Goal: Task Accomplishment & Management: Use online tool/utility

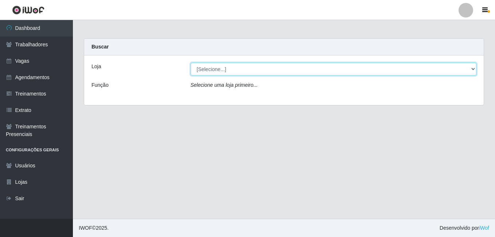
click at [220, 66] on select "[Selecione...] [GEOGRAPHIC_DATA] - [DATE][GEOGRAPHIC_DATA]" at bounding box center [334, 69] width 286 height 13
select select "471"
click at [191, 63] on select "[Selecione...] [GEOGRAPHIC_DATA] - [DATE][GEOGRAPHIC_DATA]" at bounding box center [334, 69] width 286 height 13
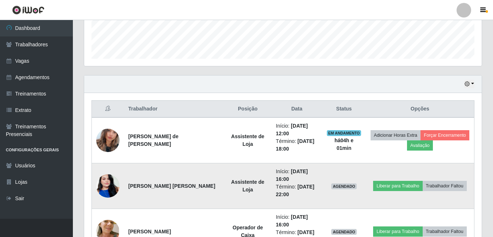
scroll to position [219, 0]
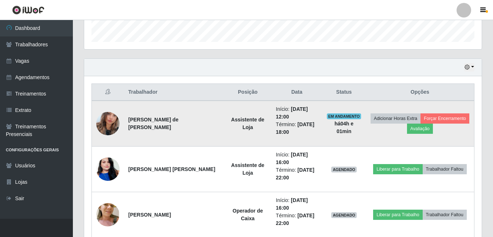
click at [107, 119] on img at bounding box center [107, 124] width 23 height 42
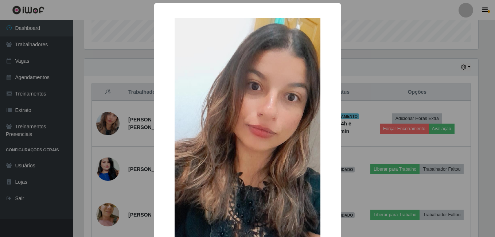
click at [126, 121] on div "× OK Cancel" at bounding box center [247, 118] width 495 height 237
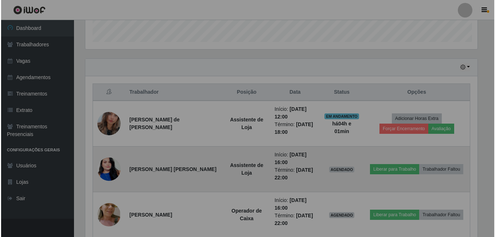
scroll to position [151, 397]
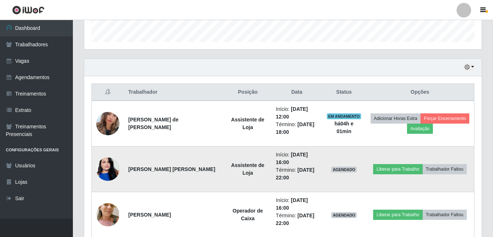
click at [104, 163] on img at bounding box center [107, 169] width 23 height 42
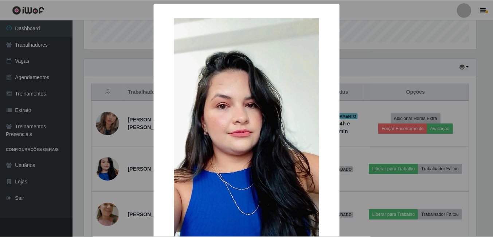
scroll to position [151, 394]
click at [125, 155] on div "× OK Cancel" at bounding box center [247, 118] width 495 height 237
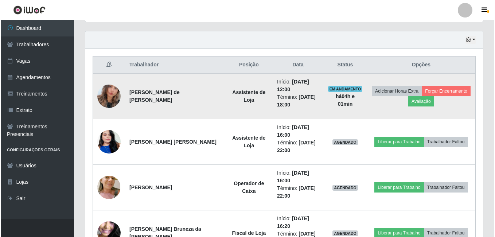
scroll to position [291, 0]
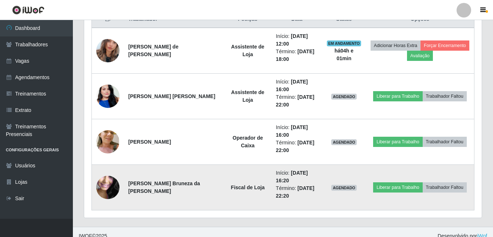
click at [106, 183] on img at bounding box center [107, 187] width 23 height 52
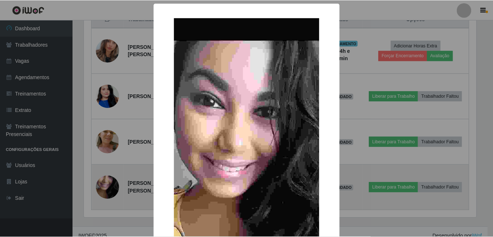
scroll to position [151, 394]
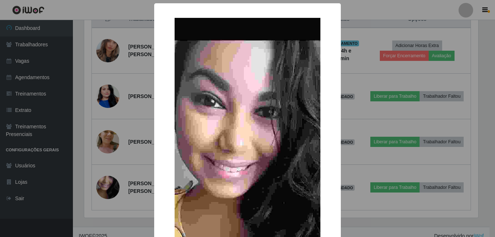
click at [135, 171] on div "× OK Cancel" at bounding box center [247, 118] width 495 height 237
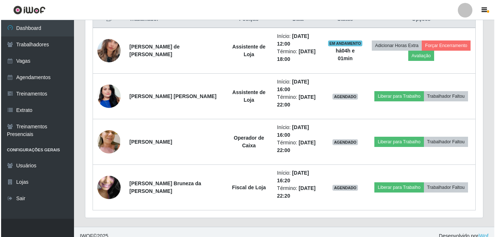
scroll to position [151, 397]
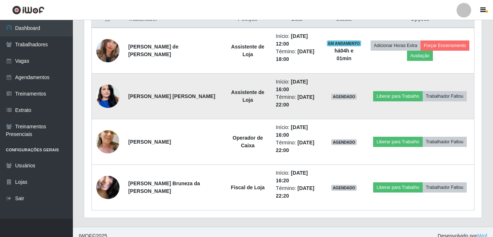
click at [109, 99] on img at bounding box center [107, 96] width 23 height 42
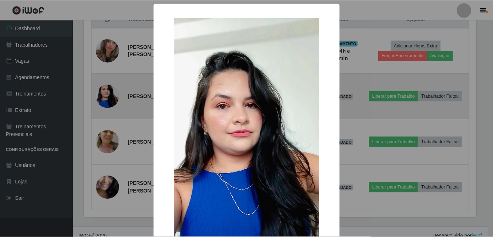
scroll to position [151, 394]
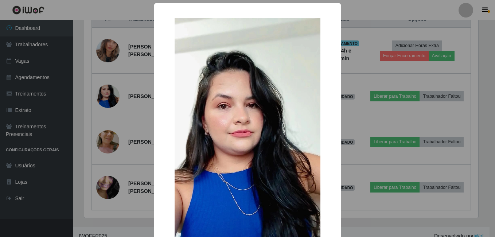
click at [290, 85] on img at bounding box center [247, 147] width 146 height 259
click at [145, 94] on div "× OK Cancel" at bounding box center [247, 118] width 495 height 237
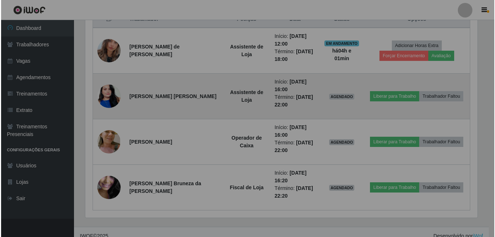
scroll to position [151, 397]
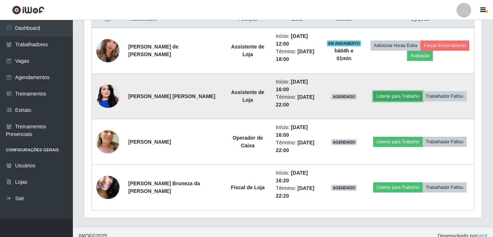
click at [403, 94] on button "Liberar para Trabalho" at bounding box center [397, 96] width 49 height 10
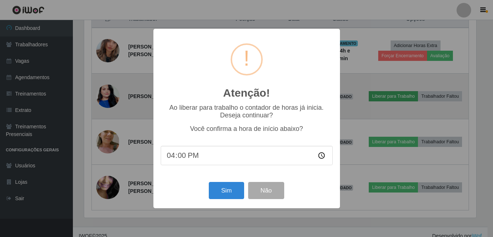
scroll to position [151, 394]
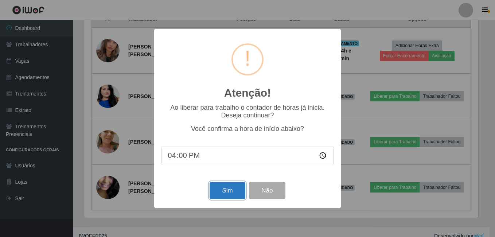
click at [232, 193] on button "Sim" at bounding box center [226, 190] width 35 height 17
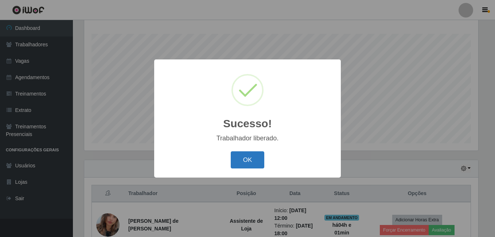
click at [243, 162] on button "OK" at bounding box center [248, 159] width 34 height 17
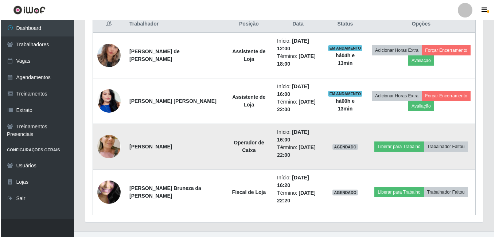
scroll to position [299, 0]
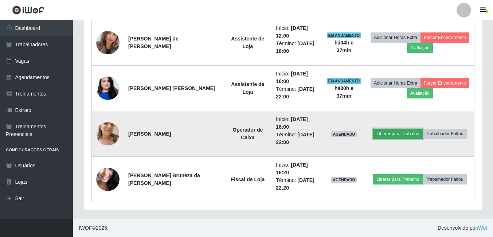
click at [396, 132] on button "Liberar para Trabalho" at bounding box center [397, 134] width 49 height 10
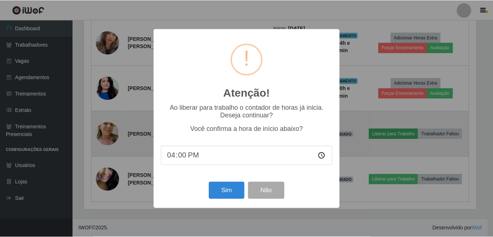
scroll to position [151, 394]
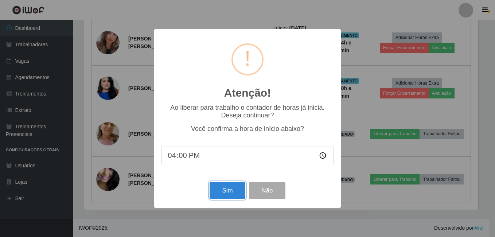
click at [227, 188] on button "Sim" at bounding box center [226, 190] width 35 height 17
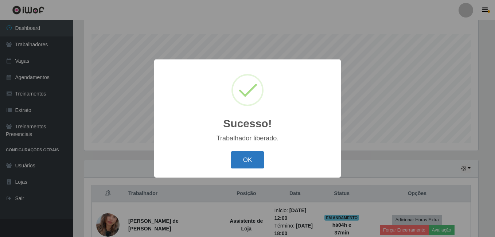
click at [243, 157] on button "OK" at bounding box center [248, 159] width 34 height 17
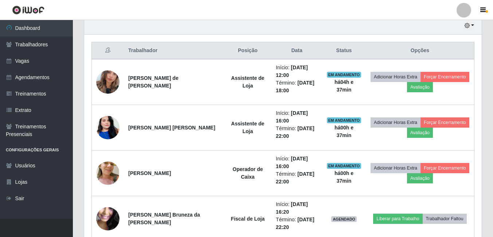
scroll to position [299, 0]
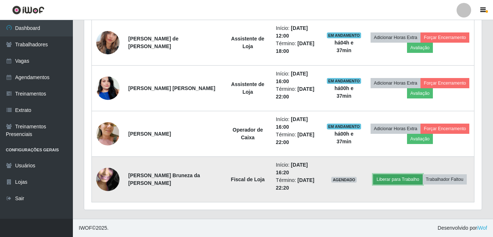
click at [386, 180] on button "Liberar para Trabalho" at bounding box center [397, 179] width 49 height 10
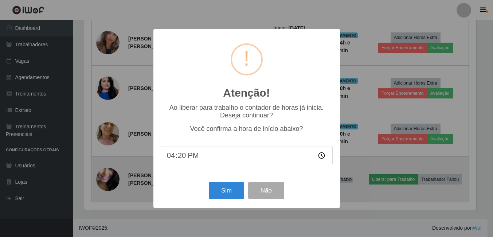
scroll to position [151, 394]
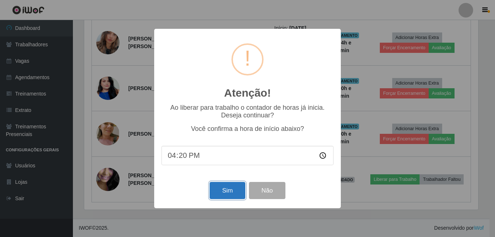
click at [230, 195] on button "Sim" at bounding box center [226, 190] width 35 height 17
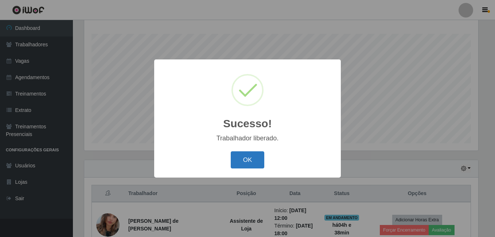
click at [248, 157] on button "OK" at bounding box center [248, 159] width 34 height 17
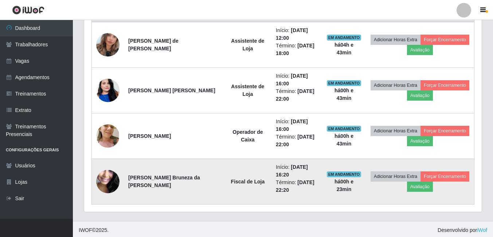
scroll to position [299, 0]
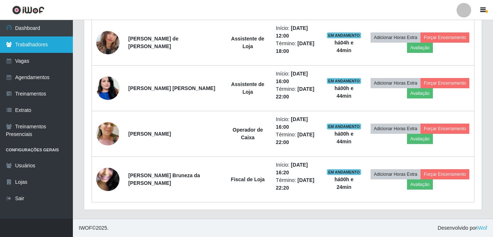
click at [31, 43] on link "Trabalhadores" at bounding box center [36, 44] width 73 height 16
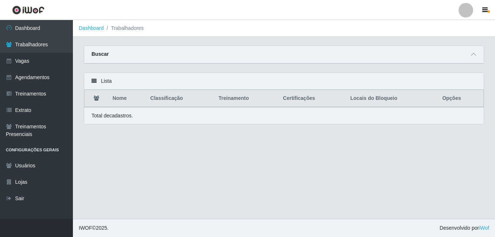
click at [97, 98] on icon at bounding box center [96, 97] width 5 height 5
click at [97, 99] on icon at bounding box center [96, 97] width 5 height 5
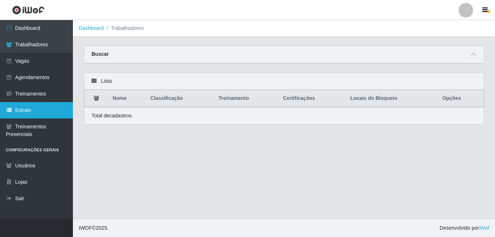
click at [18, 111] on link "Extrato" at bounding box center [36, 110] width 73 height 16
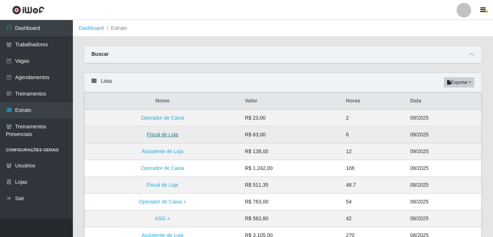
click at [155, 134] on link "Fiscal de Loja" at bounding box center [162, 135] width 31 height 6
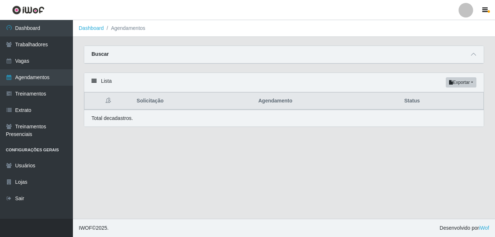
click at [109, 99] on icon at bounding box center [108, 100] width 5 height 5
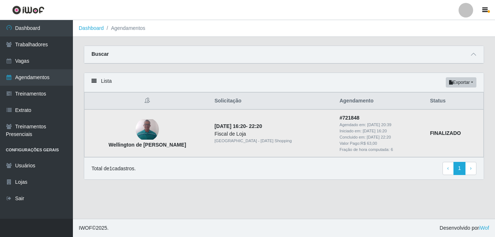
click at [146, 132] on img at bounding box center [147, 129] width 23 height 20
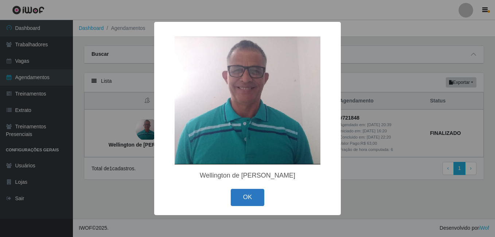
click at [247, 192] on button "OK" at bounding box center [248, 197] width 34 height 17
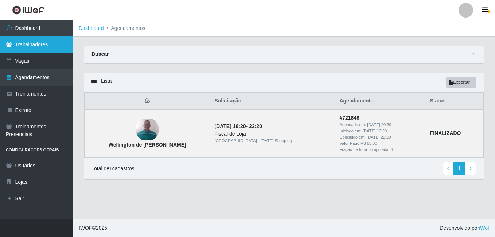
click at [48, 48] on link "Trabalhadores" at bounding box center [36, 44] width 73 height 16
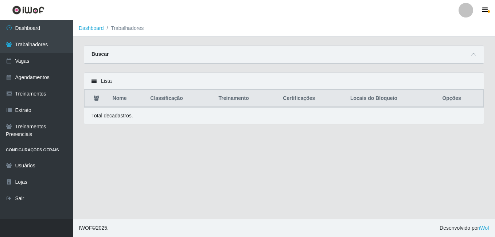
click at [102, 53] on strong "Buscar" at bounding box center [99, 54] width 17 height 6
click at [475, 54] on icon at bounding box center [473, 54] width 5 height 5
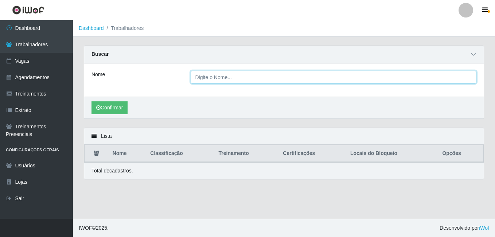
click at [229, 75] on input "Nome" at bounding box center [334, 77] width 286 height 13
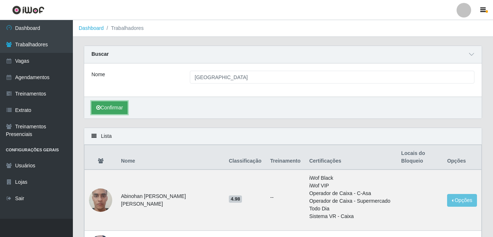
click at [115, 109] on button "Confirmar" at bounding box center [109, 107] width 36 height 13
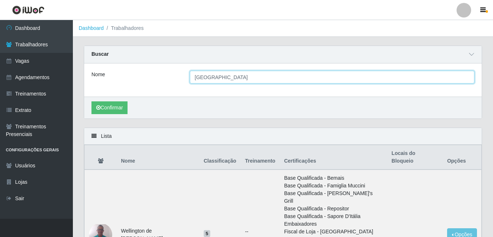
drag, startPoint x: 224, startPoint y: 80, endPoint x: 180, endPoint y: 81, distance: 43.7
click at [180, 81] on div "Nome wellington" at bounding box center [283, 77] width 394 height 13
type input "[PERSON_NAME]"
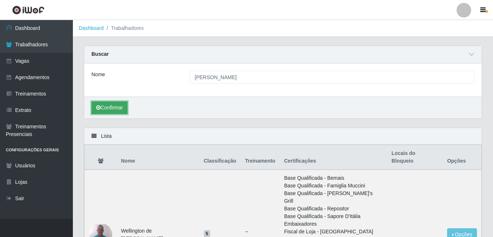
click at [110, 110] on button "Confirmar" at bounding box center [109, 107] width 36 height 13
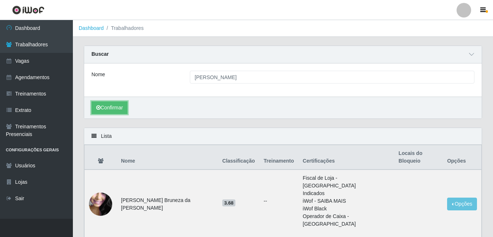
scroll to position [28, 0]
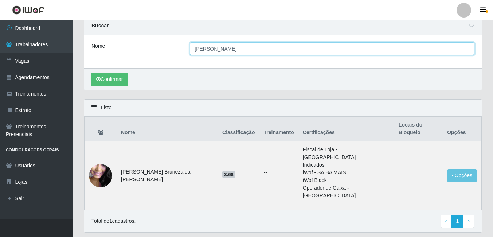
drag, startPoint x: 213, startPoint y: 50, endPoint x: 185, endPoint y: 52, distance: 27.8
click at [185, 52] on div "[PERSON_NAME]" at bounding box center [331, 48] width 295 height 13
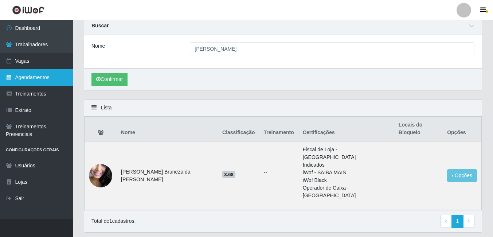
click at [35, 75] on link "Agendamentos" at bounding box center [36, 77] width 73 height 16
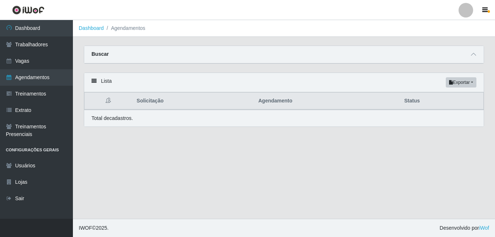
click at [106, 83] on div "Lista Exportar PDF Excel" at bounding box center [283, 82] width 399 height 19
click at [93, 81] on icon at bounding box center [93, 80] width 5 height 5
click at [108, 100] on icon at bounding box center [108, 100] width 5 height 5
click at [110, 100] on icon at bounding box center [108, 100] width 5 height 5
click at [108, 101] on icon at bounding box center [108, 100] width 5 height 5
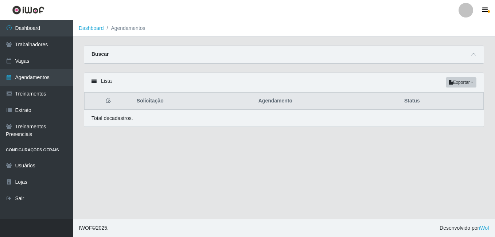
click at [108, 101] on icon at bounding box center [108, 100] width 5 height 5
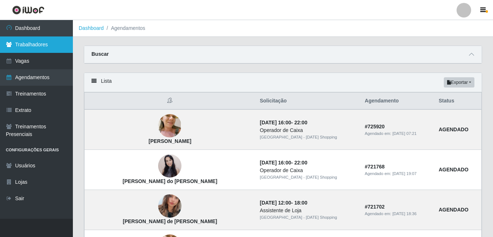
click at [31, 46] on link "Trabalhadores" at bounding box center [36, 44] width 73 height 16
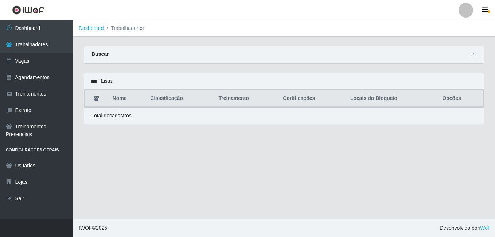
click at [111, 63] on div "Buscar" at bounding box center [283, 54] width 399 height 17
click at [101, 58] on div "Buscar" at bounding box center [283, 54] width 399 height 17
click at [101, 55] on strong "Buscar" at bounding box center [99, 54] width 17 height 6
click at [475, 55] on icon at bounding box center [473, 54] width 5 height 5
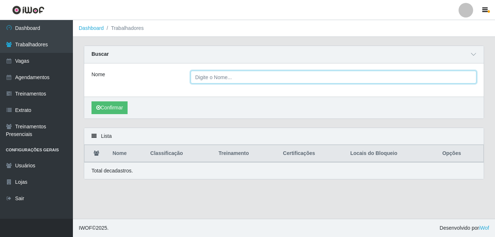
click at [229, 79] on input "Nome" at bounding box center [334, 77] width 286 height 13
type input "hosana"
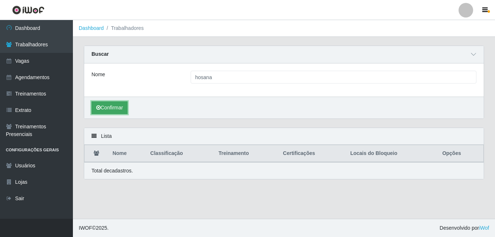
click at [111, 105] on button "Confirmar" at bounding box center [109, 107] width 36 height 13
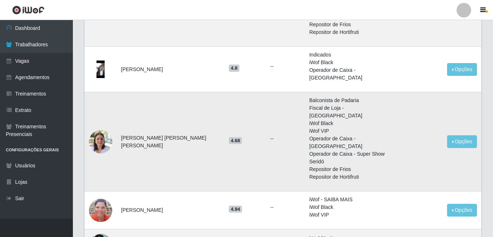
scroll to position [692, 0]
